Goal: Information Seeking & Learning: Learn about a topic

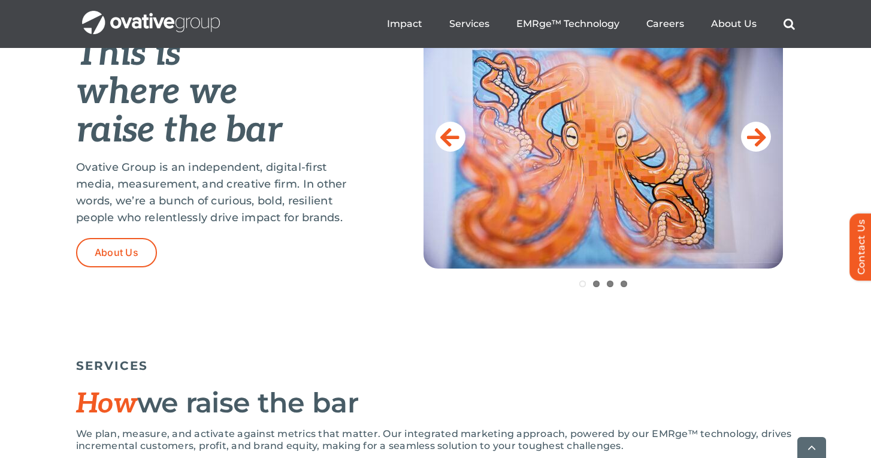
scroll to position [530, 0]
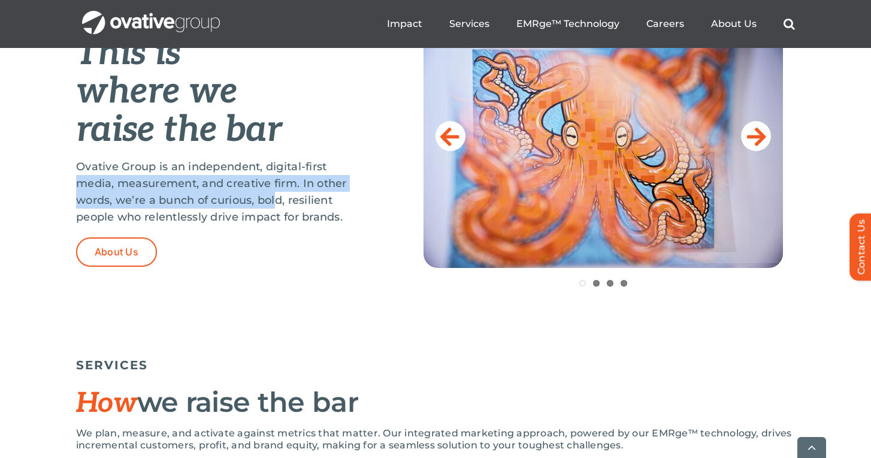
drag, startPoint x: 69, startPoint y: 186, endPoint x: 292, endPoint y: 193, distance: 223.6
click at [292, 193] on div "This is where we raise the bar Ovative Group is an independent, digital-first m…" at bounding box center [435, 181] width 871 height 342
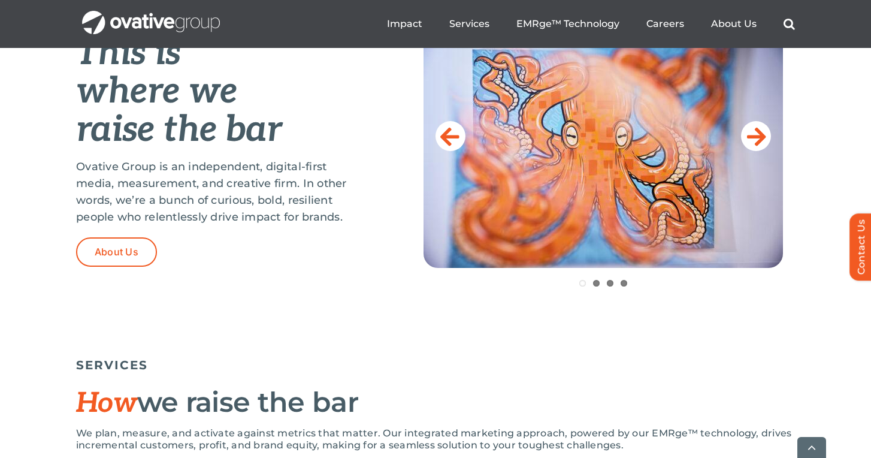
click at [293, 193] on p "Ovative Group is an independent, digital-first media, measurement, and creative…" at bounding box center [220, 191] width 288 height 67
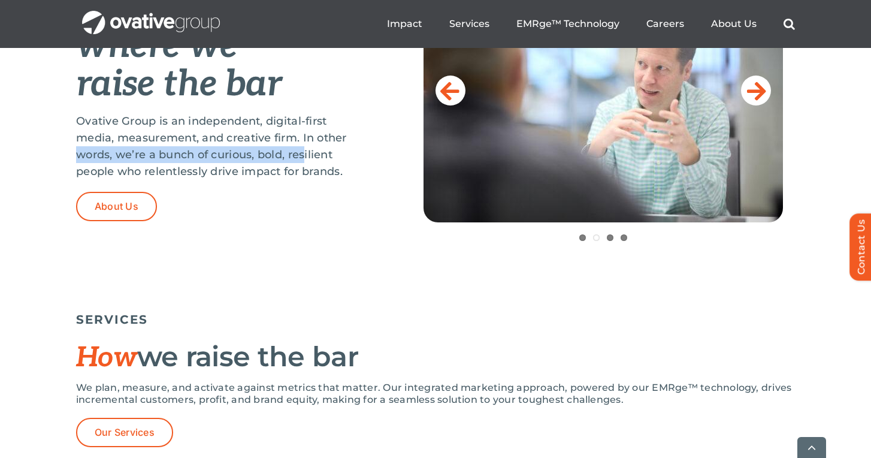
drag, startPoint x: 91, startPoint y: 156, endPoint x: 313, endPoint y: 146, distance: 221.9
click at [306, 146] on div "This is where we raise the bar Ovative Group is an independent, digital-first m…" at bounding box center [435, 136] width 871 height 342
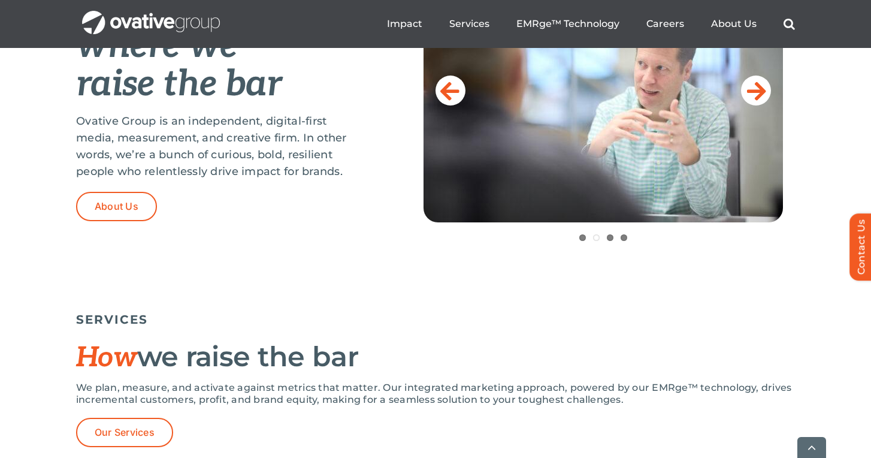
click at [313, 146] on p "Ovative Group is an independent, digital-first media, measurement, and creative…" at bounding box center [220, 146] width 288 height 67
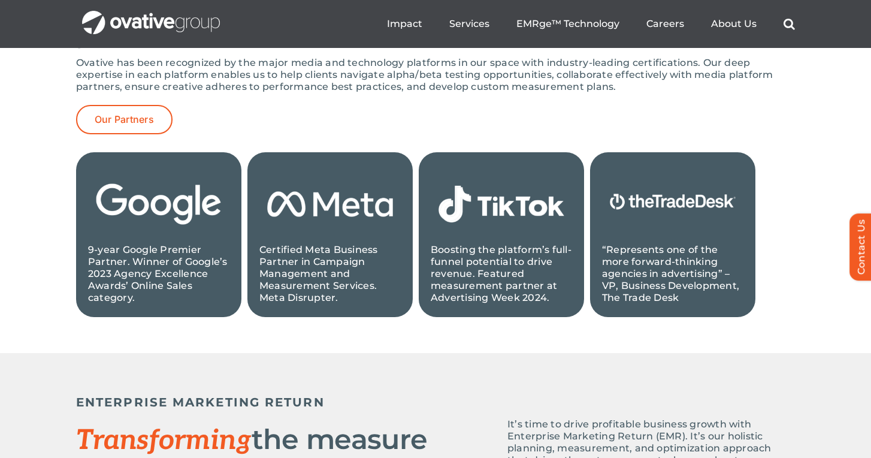
scroll to position [1183, 0]
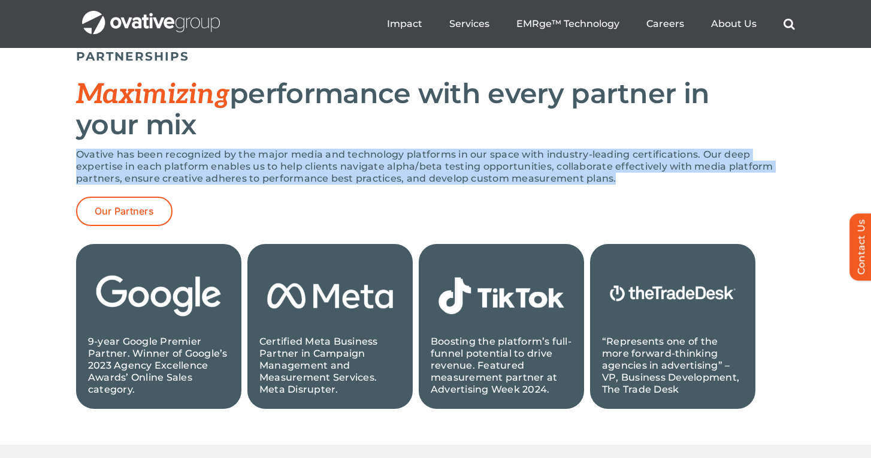
drag, startPoint x: 79, startPoint y: 152, endPoint x: 422, endPoint y: 191, distance: 345.0
click at [422, 191] on div "Ovative has been recognized by the major media and technology platforms in our …" at bounding box center [435, 173] width 719 height 48
click at [439, 191] on div "Ovative has been recognized by the major media and technology platforms in our …" at bounding box center [435, 173] width 719 height 48
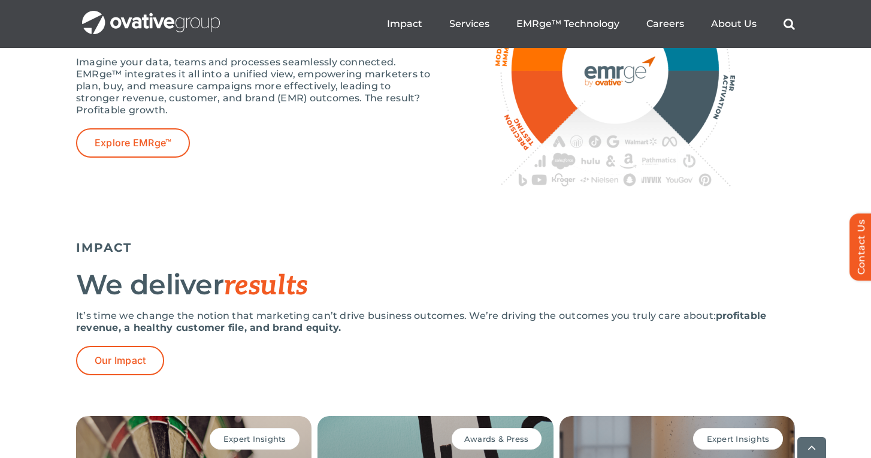
scroll to position [2239, 0]
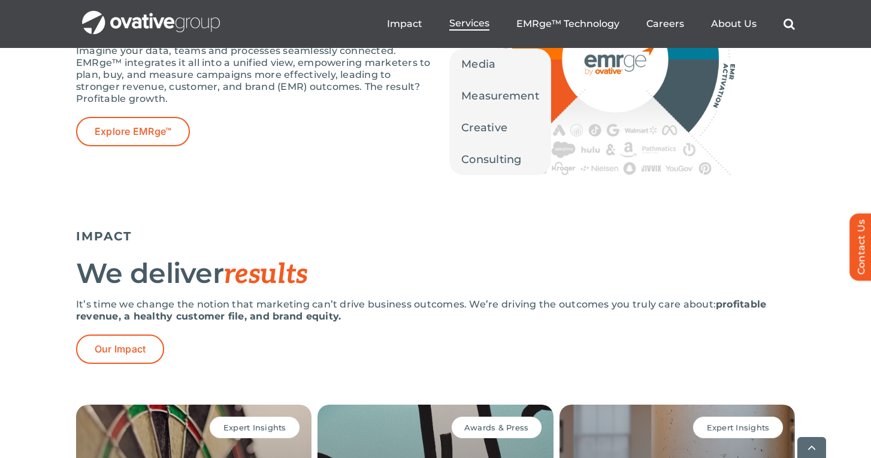
click at [474, 27] on span "Services" at bounding box center [469, 23] width 40 height 12
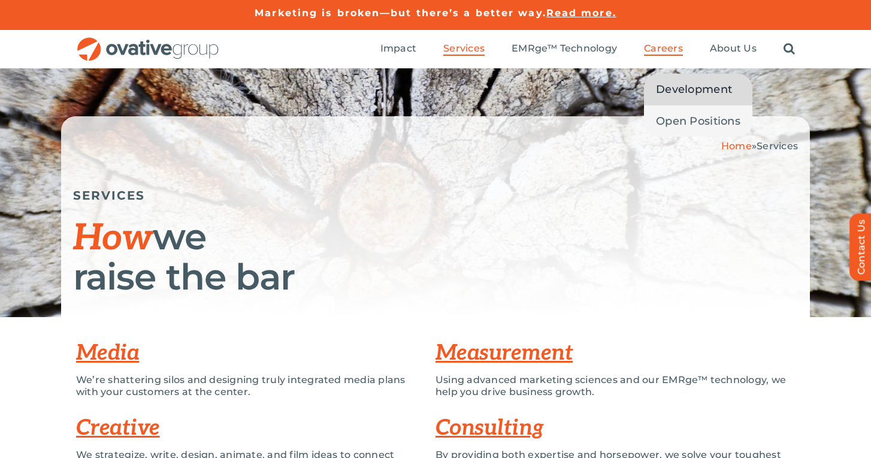
click at [665, 94] on span "Development" at bounding box center [694, 89] width 76 height 17
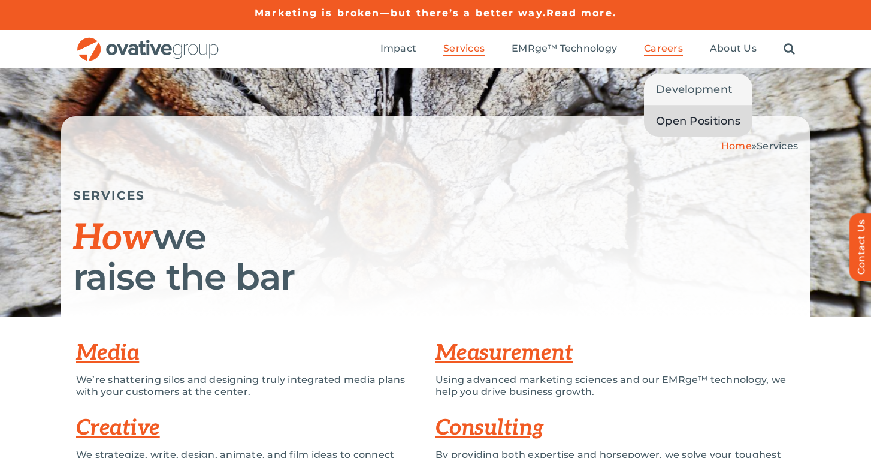
click at [681, 113] on link "Open Positions" at bounding box center [698, 120] width 108 height 31
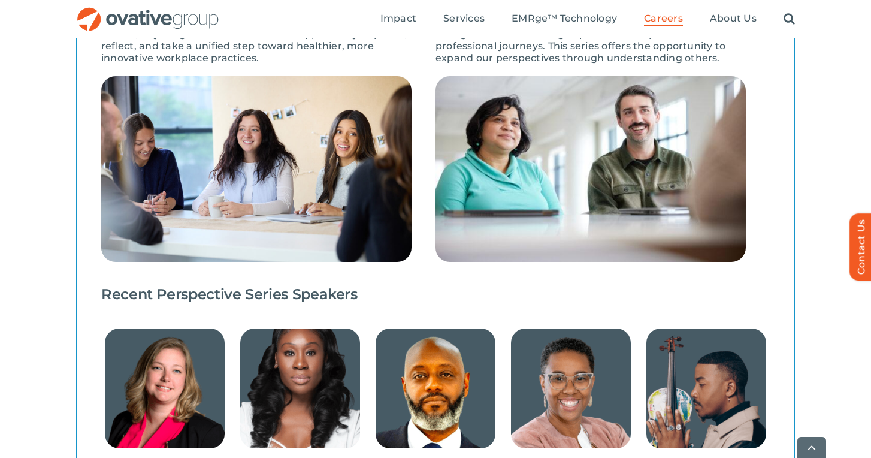
scroll to position [1240, 0]
